Goal: Task Accomplishment & Management: Manage account settings

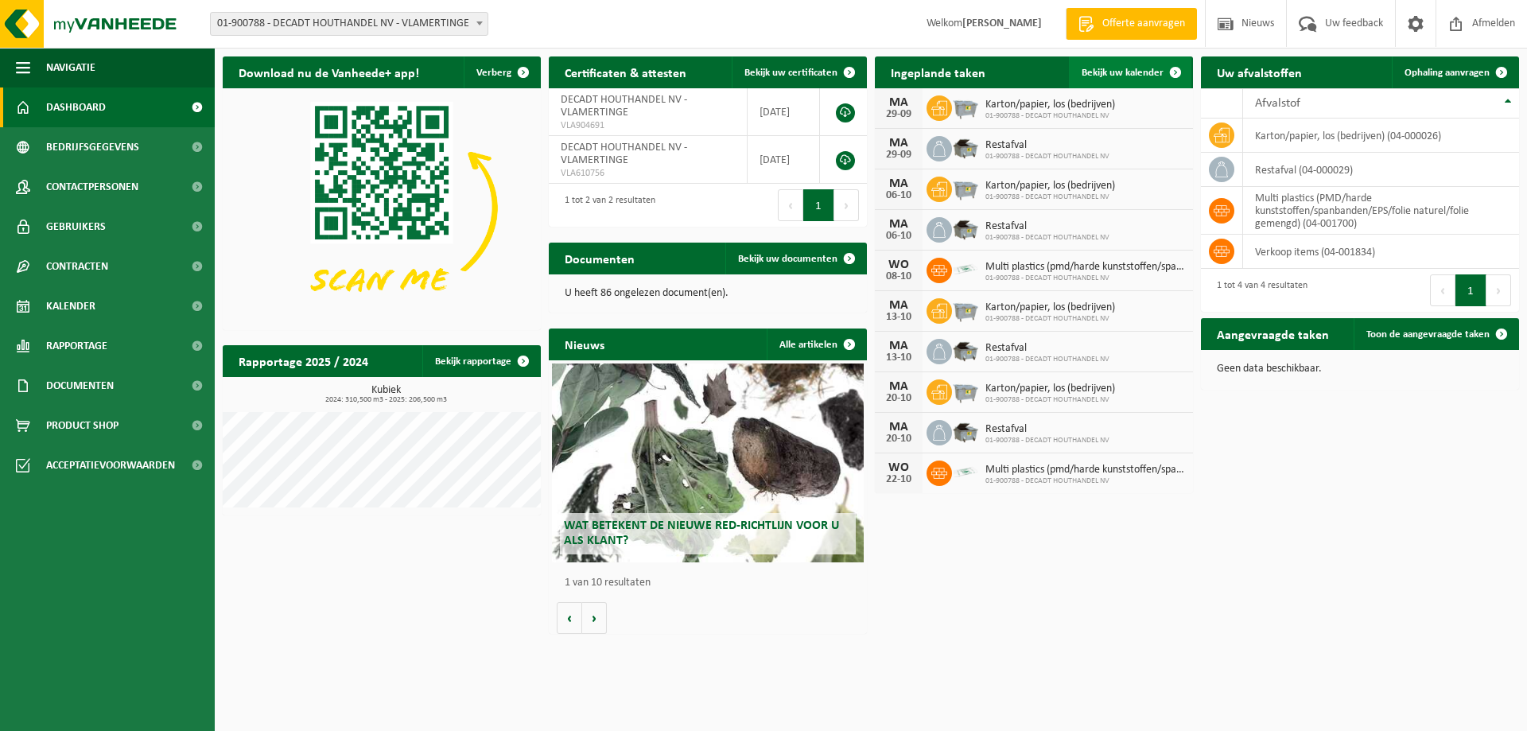
click at [1131, 75] on span "Bekijk uw kalender" at bounding box center [1122, 73] width 82 height 10
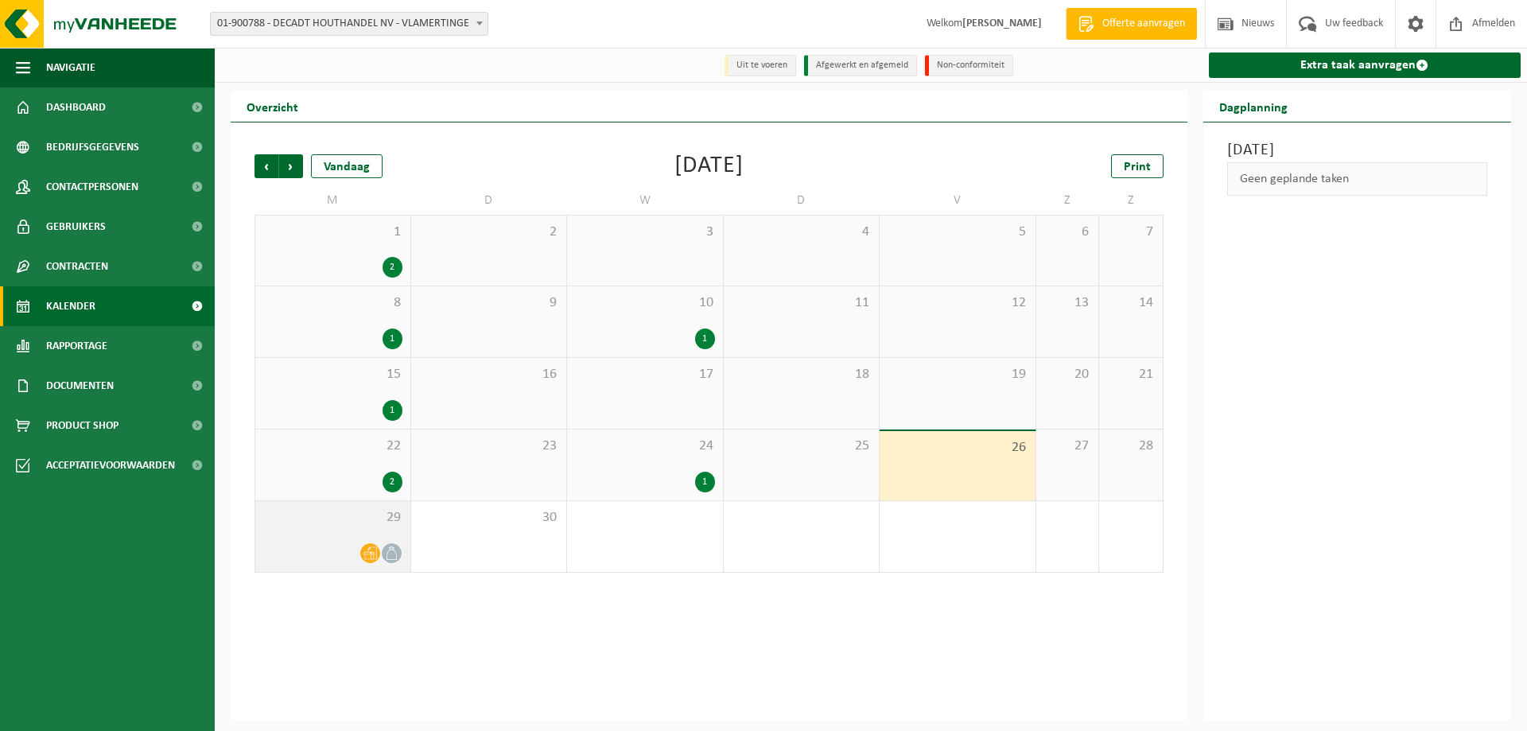
click at [364, 542] on div "29" at bounding box center [332, 536] width 155 height 71
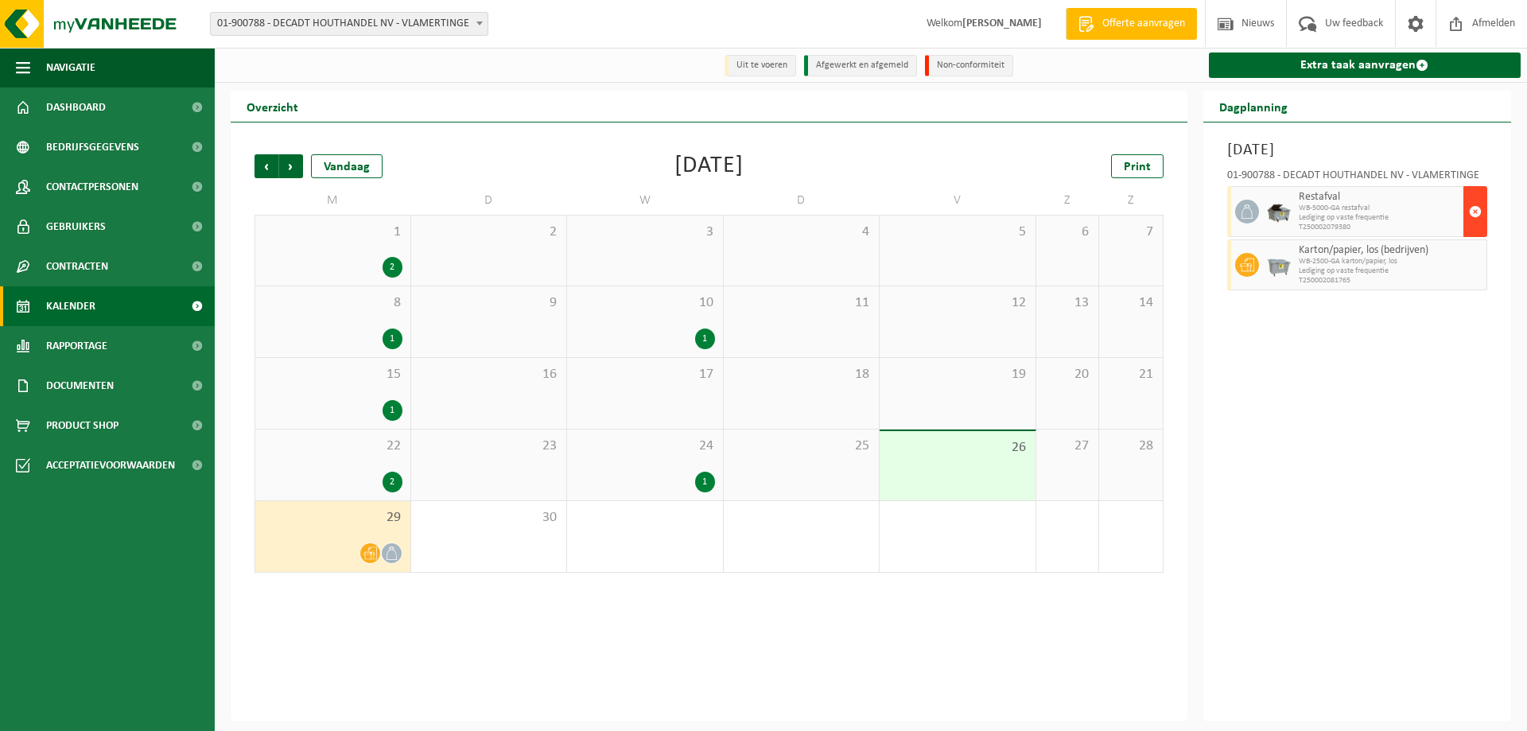
click at [1473, 211] on span "button" at bounding box center [1475, 212] width 13 height 32
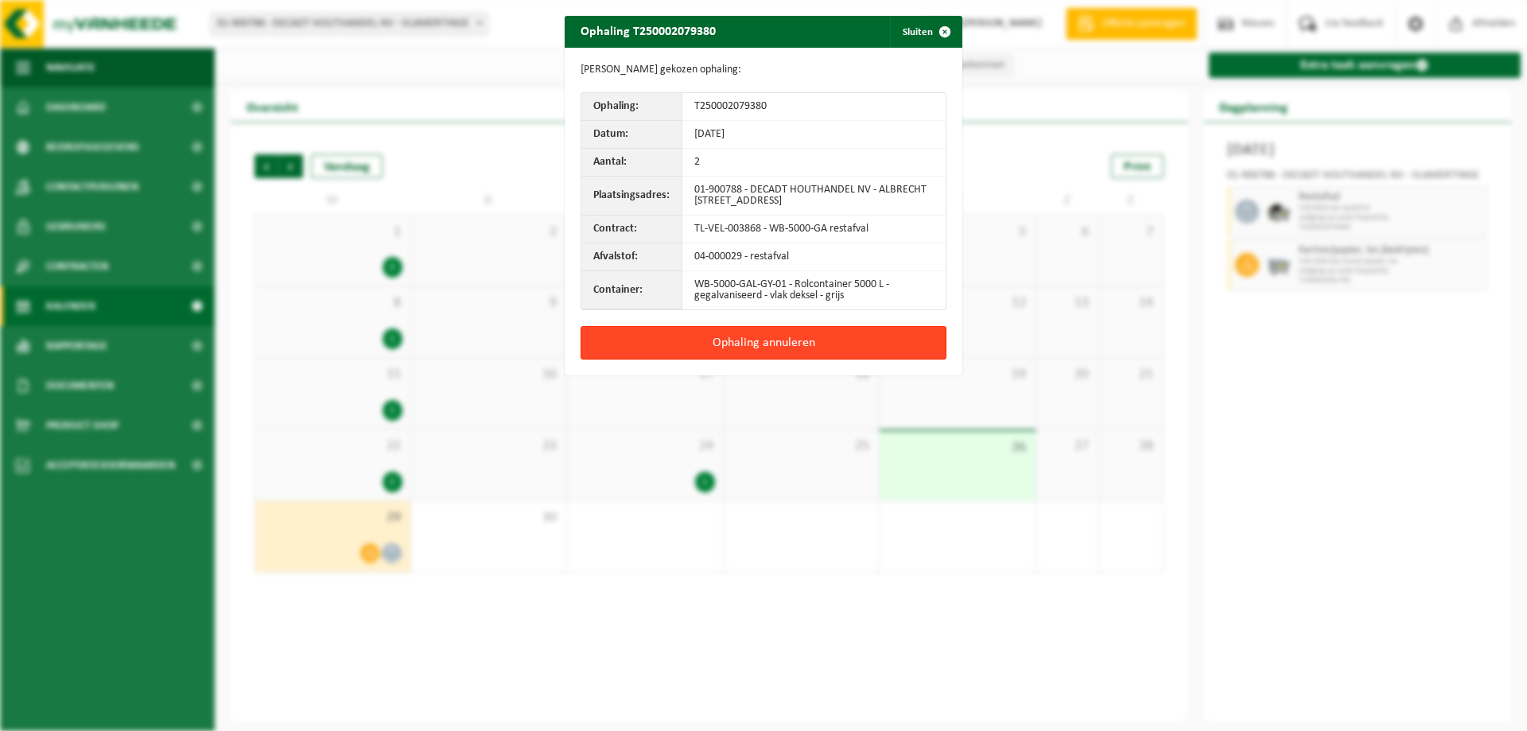
click at [742, 340] on button "Ophaling annuleren" at bounding box center [763, 342] width 366 height 33
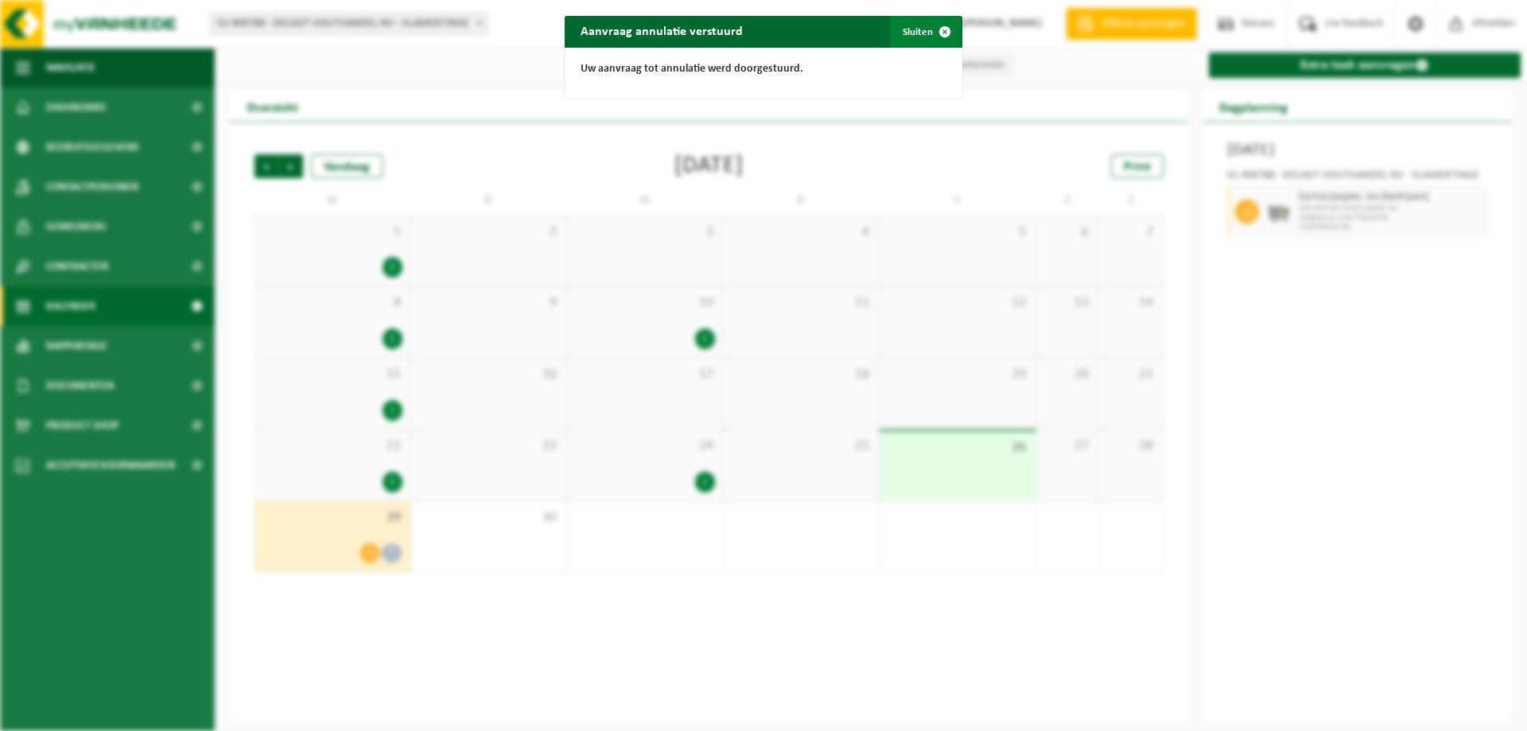
click at [929, 29] on span "button" at bounding box center [945, 32] width 32 height 32
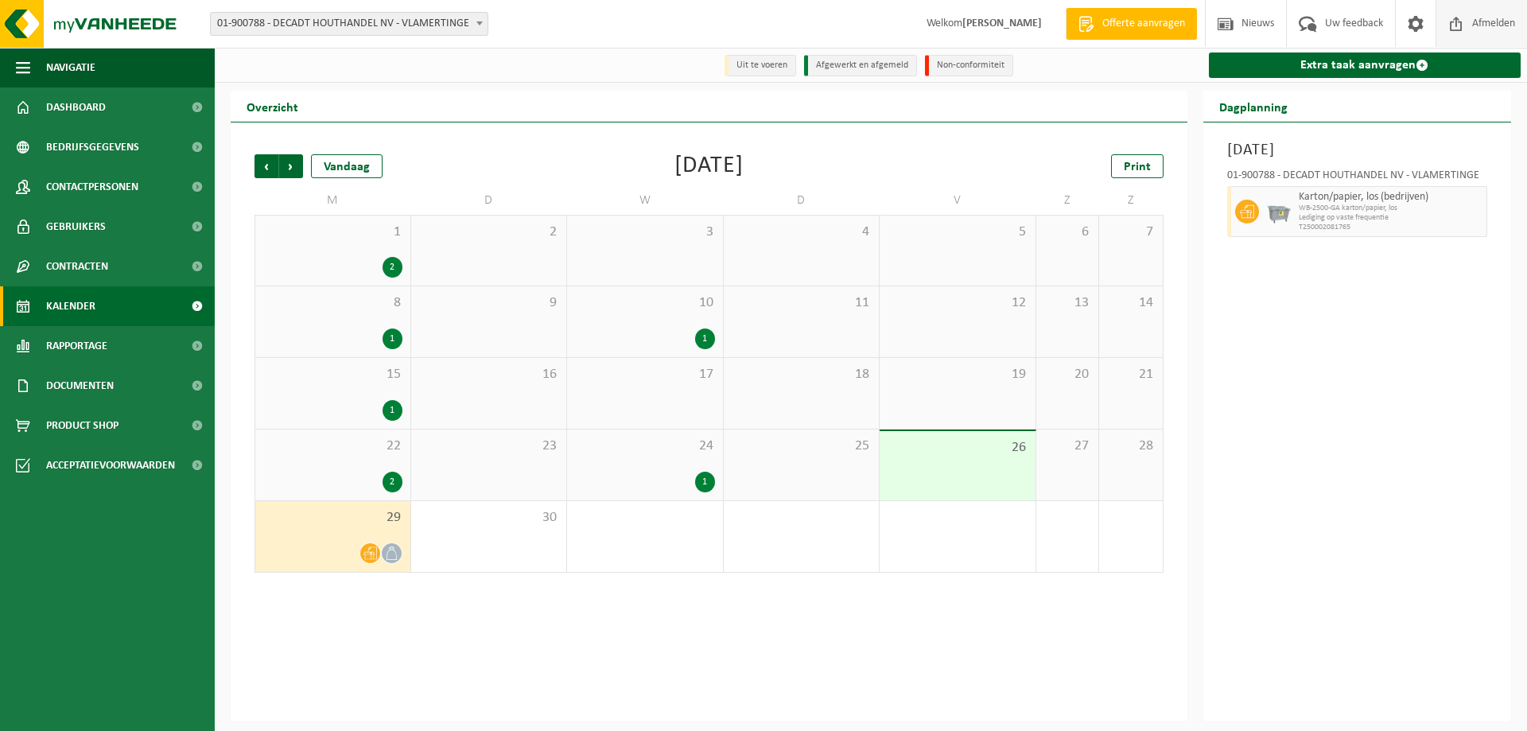
click at [1488, 24] on span "Afmelden" at bounding box center [1493, 23] width 51 height 47
